Goal: Download file/media

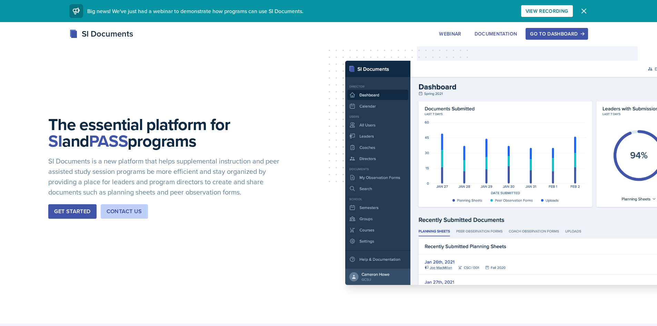
click at [576, 27] on div "The essential platform for SI and PASS programs SI Documents is a new platform …" at bounding box center [328, 173] width 657 height 302
click at [573, 30] on button "Go to Dashboard" at bounding box center [557, 34] width 62 height 12
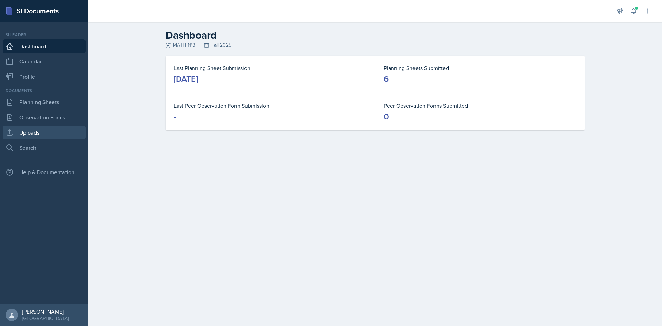
click at [52, 133] on link "Uploads" at bounding box center [44, 133] width 83 height 14
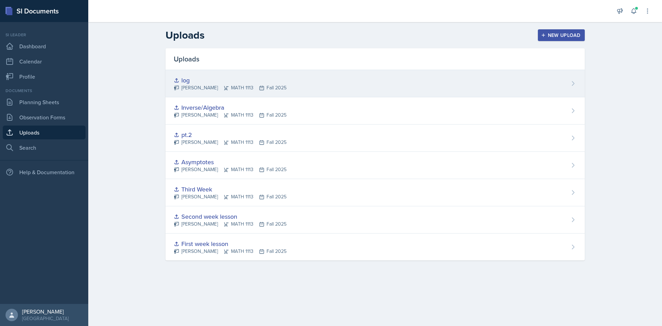
click at [446, 90] on div "log [PERSON_NAME] MATH 1113 Fall 2025" at bounding box center [376, 83] width 420 height 27
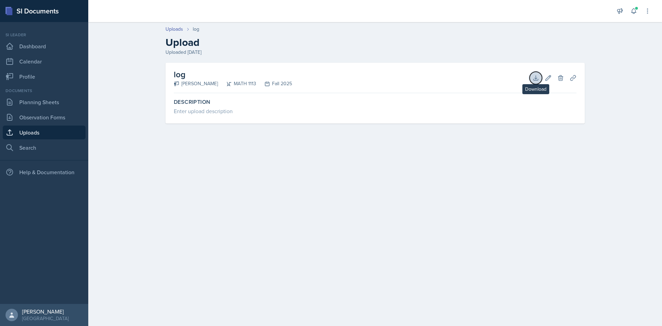
click at [535, 73] on button "Download" at bounding box center [536, 78] width 12 height 12
click at [632, 9] on icon at bounding box center [634, 11] width 7 height 7
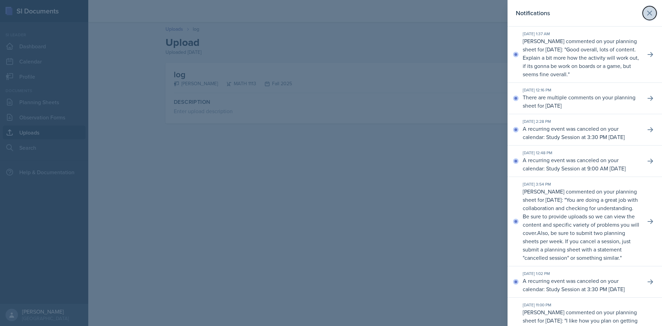
click at [646, 12] on icon at bounding box center [650, 13] width 8 height 8
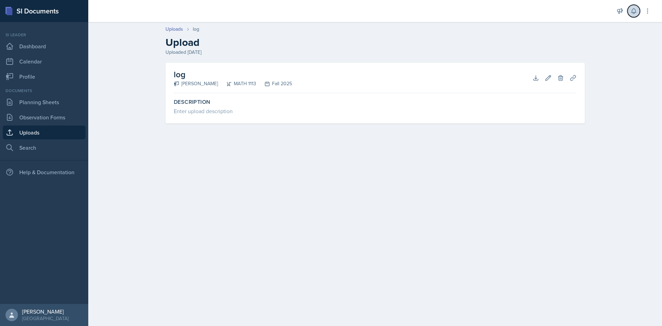
click at [633, 11] on icon at bounding box center [634, 11] width 7 height 7
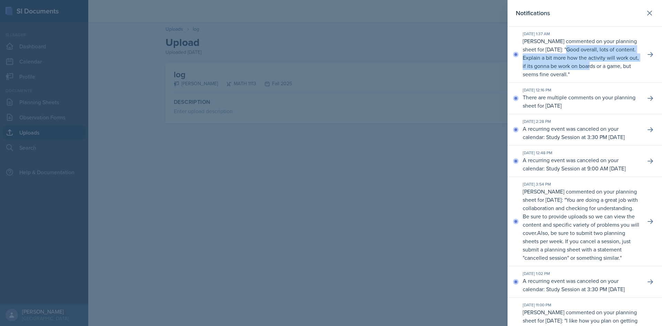
drag, startPoint x: 526, startPoint y: 56, endPoint x: 580, endPoint y: 74, distance: 57.1
click at [580, 74] on p "Good overall, lots of content. Explain a bit more how the activity will work ou…" at bounding box center [581, 62] width 116 height 32
click at [583, 70] on p "Good overall, lots of content. Explain a bit more how the activity will work ou…" at bounding box center [581, 62] width 116 height 32
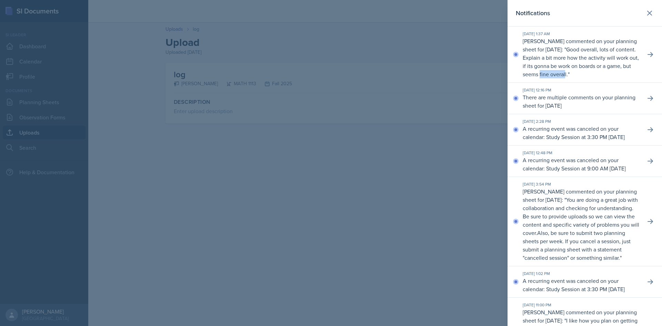
drag, startPoint x: 566, startPoint y: 84, endPoint x: 540, endPoint y: 82, distance: 26.0
click at [540, 78] on p "Good overall, lots of content. Explain a bit more how the activity will work ou…" at bounding box center [581, 62] width 116 height 32
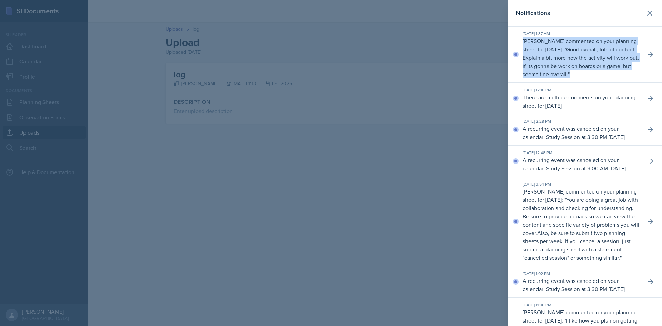
click at [540, 78] on p "Good overall, lots of content. Explain a bit more how the activity will work ou…" at bounding box center [581, 62] width 116 height 32
click at [538, 78] on p "Good overall, lots of content. Explain a bit more how the activity will work ou…" at bounding box center [581, 62] width 116 height 32
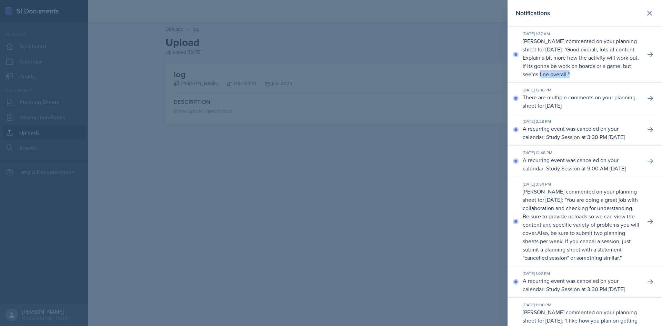
drag, startPoint x: 540, startPoint y: 82, endPoint x: 571, endPoint y: 81, distance: 30.7
click at [571, 78] on p "[PERSON_NAME] commented on your planning sheet for [DATE]: " Good overall, lots…" at bounding box center [581, 57] width 117 height 41
drag, startPoint x: 569, startPoint y: 85, endPoint x: 536, endPoint y: 82, distance: 33.6
click at [568, 78] on p "[PERSON_NAME] commented on your planning sheet for [DATE]: " Good overall, lots…" at bounding box center [581, 57] width 117 height 41
click at [219, 72] on div at bounding box center [331, 163] width 662 height 326
